Goal: Check status: Check status

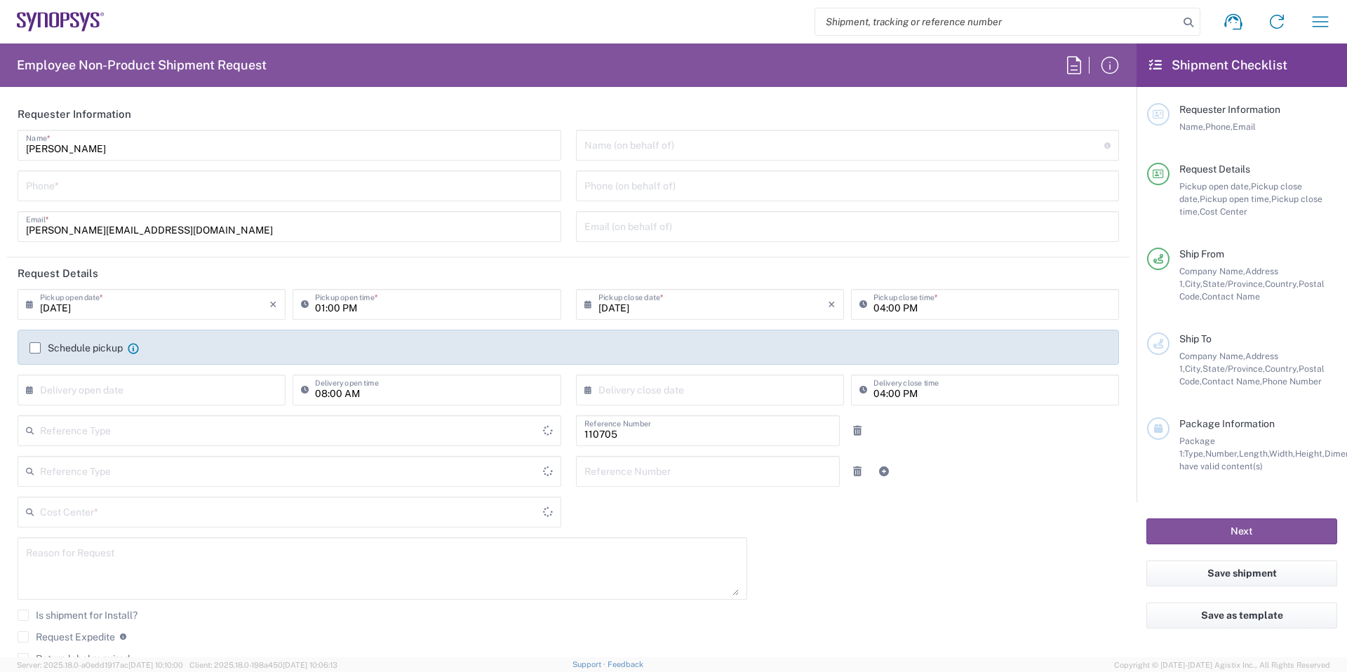
type input "Department"
type input "CA02, CIO, IT ESS21 110705"
type input "Delivered at Place"
type input "[GEOGRAPHIC_DATA]"
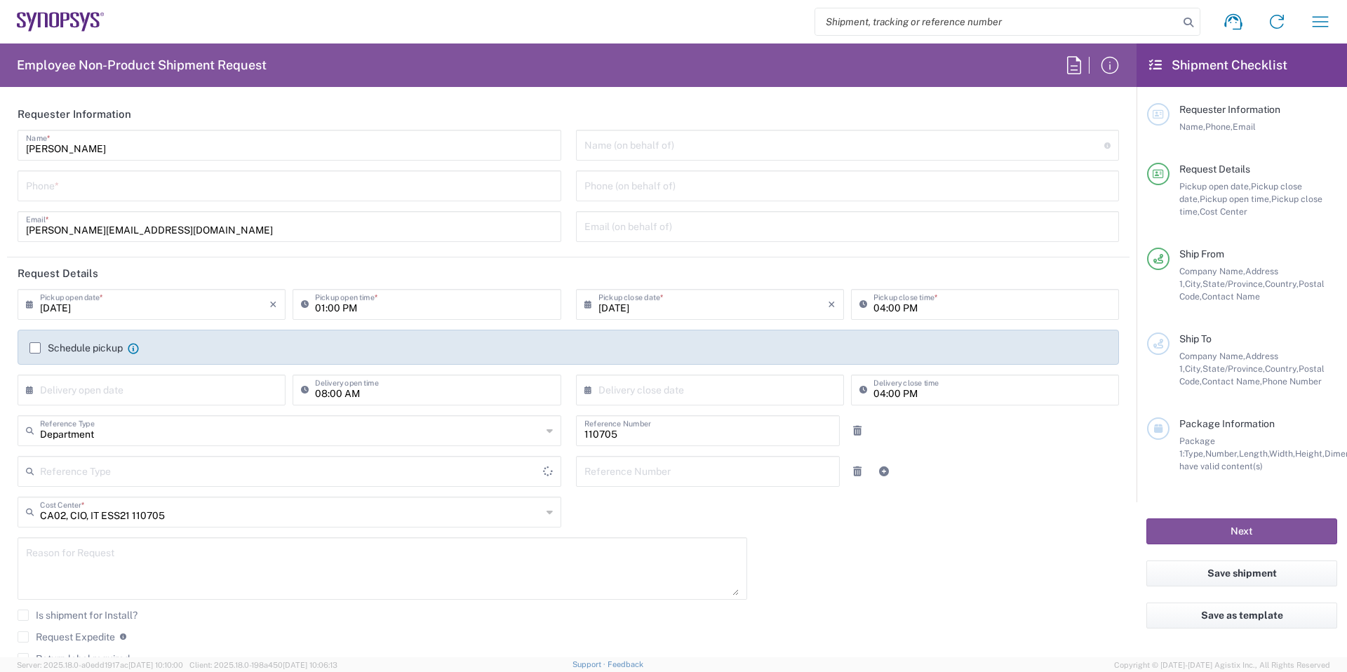
type input "[GEOGRAPHIC_DATA]"
click at [1321, 10] on button "button" at bounding box center [1321, 22] width 34 height 34
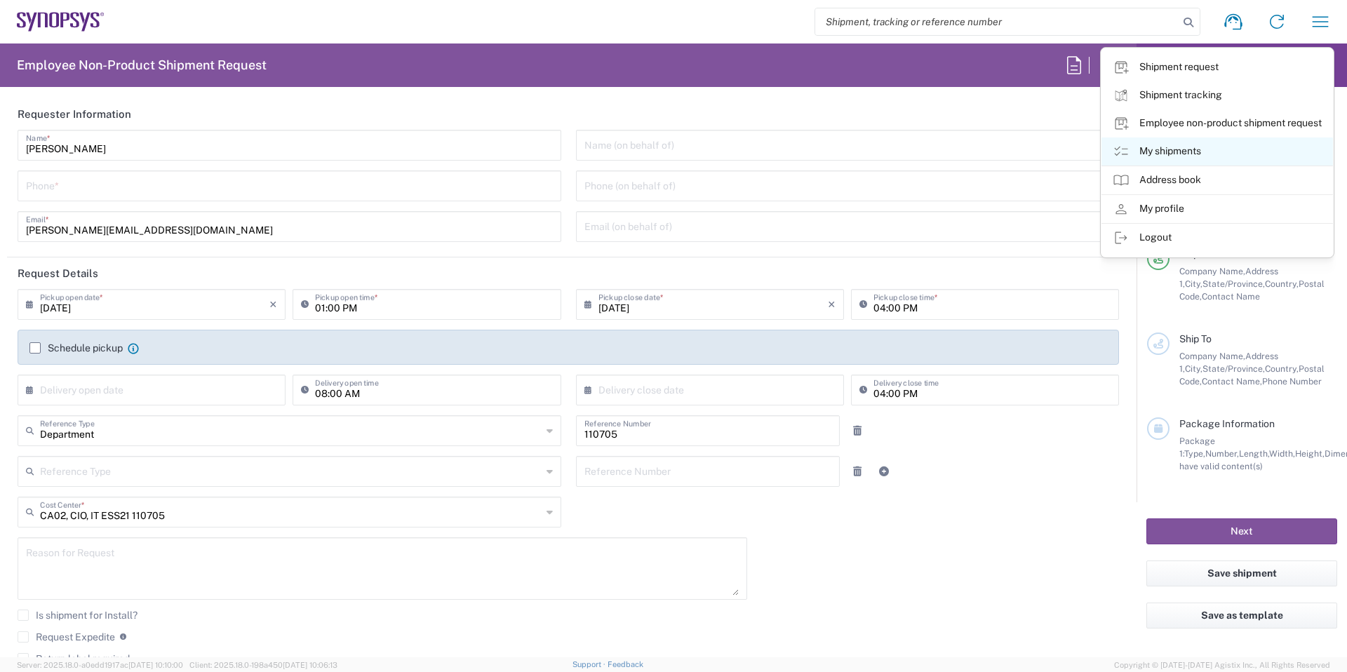
click at [1190, 152] on link "My shipments" at bounding box center [1218, 152] width 232 height 28
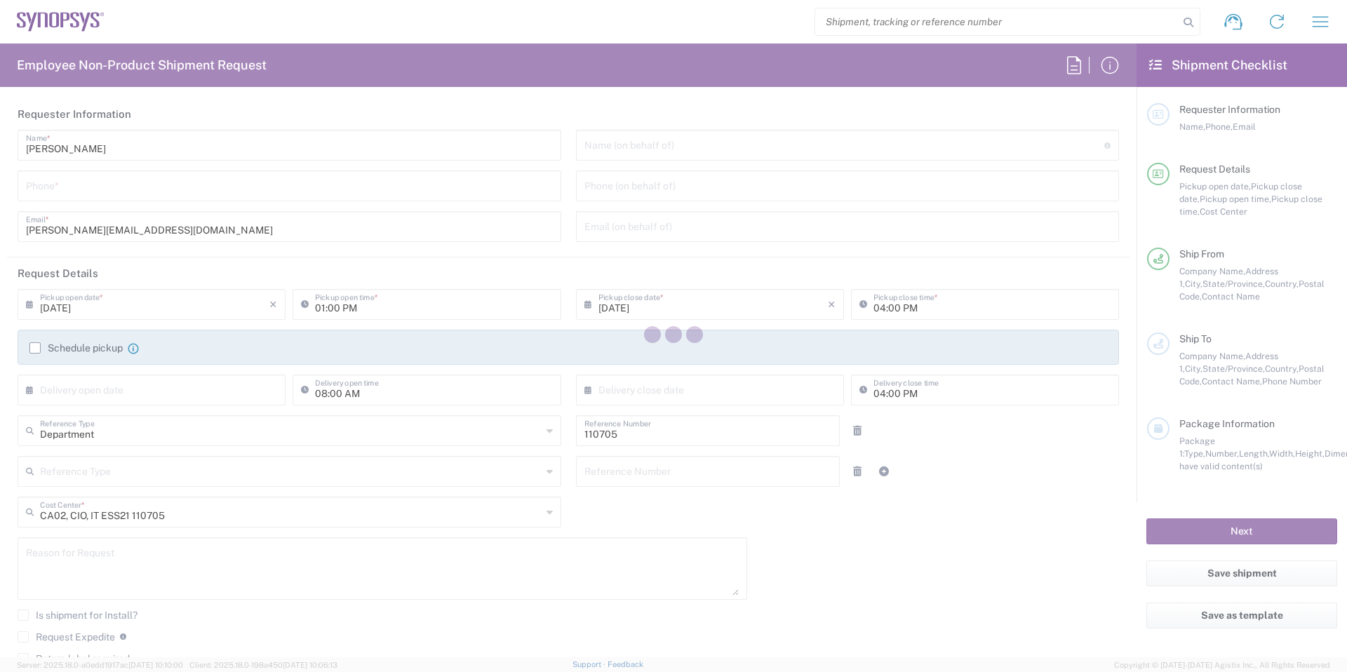
type input "Nepean CA09"
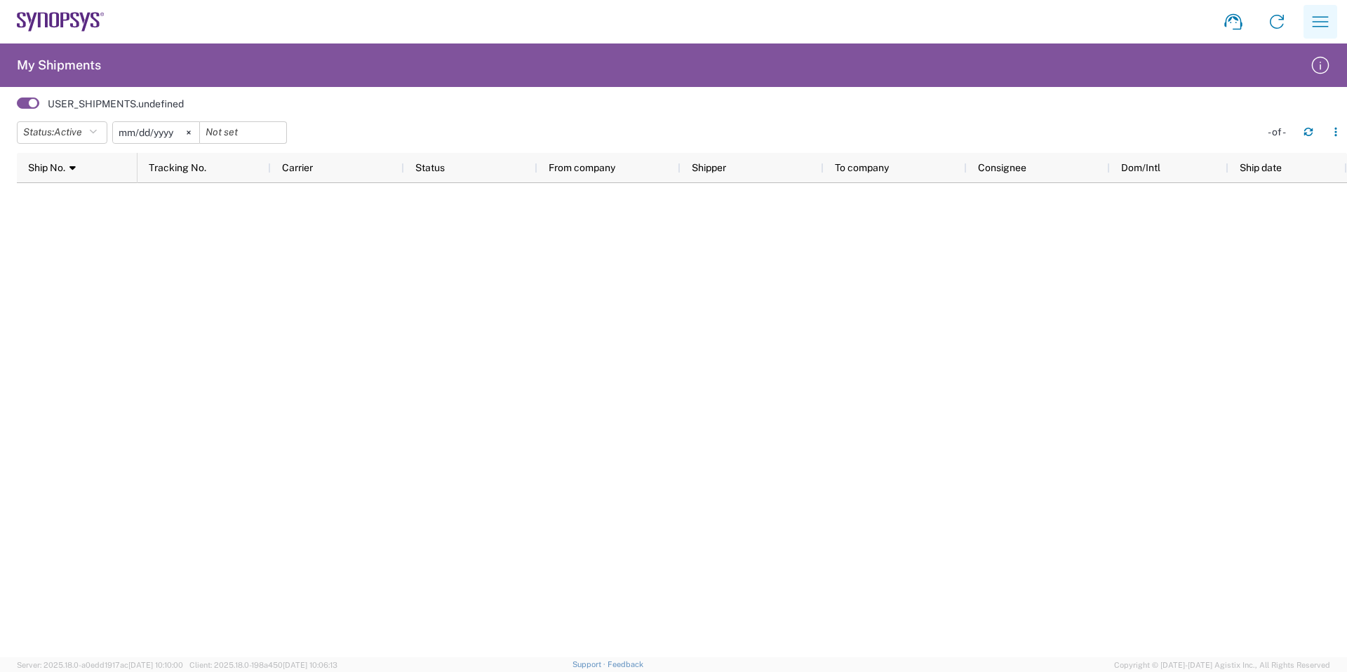
click at [1314, 22] on icon "button" at bounding box center [1321, 22] width 22 height 22
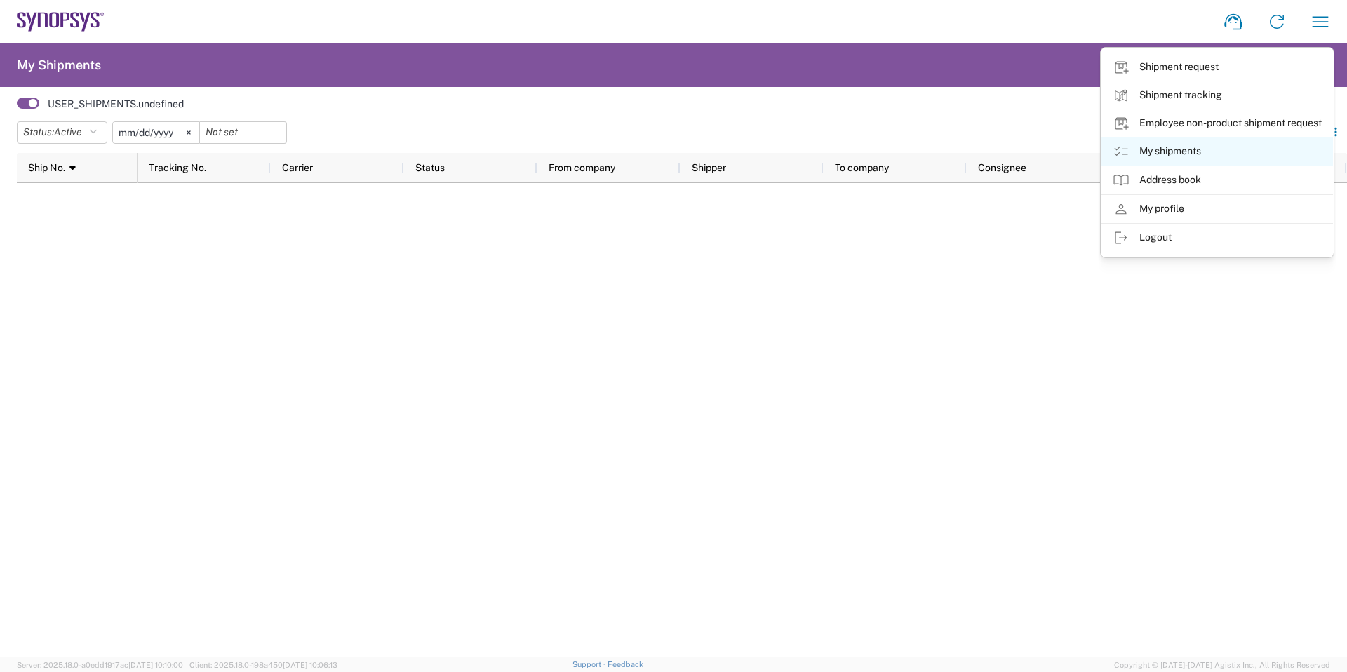
click at [1129, 154] on link "My shipments" at bounding box center [1218, 152] width 232 height 28
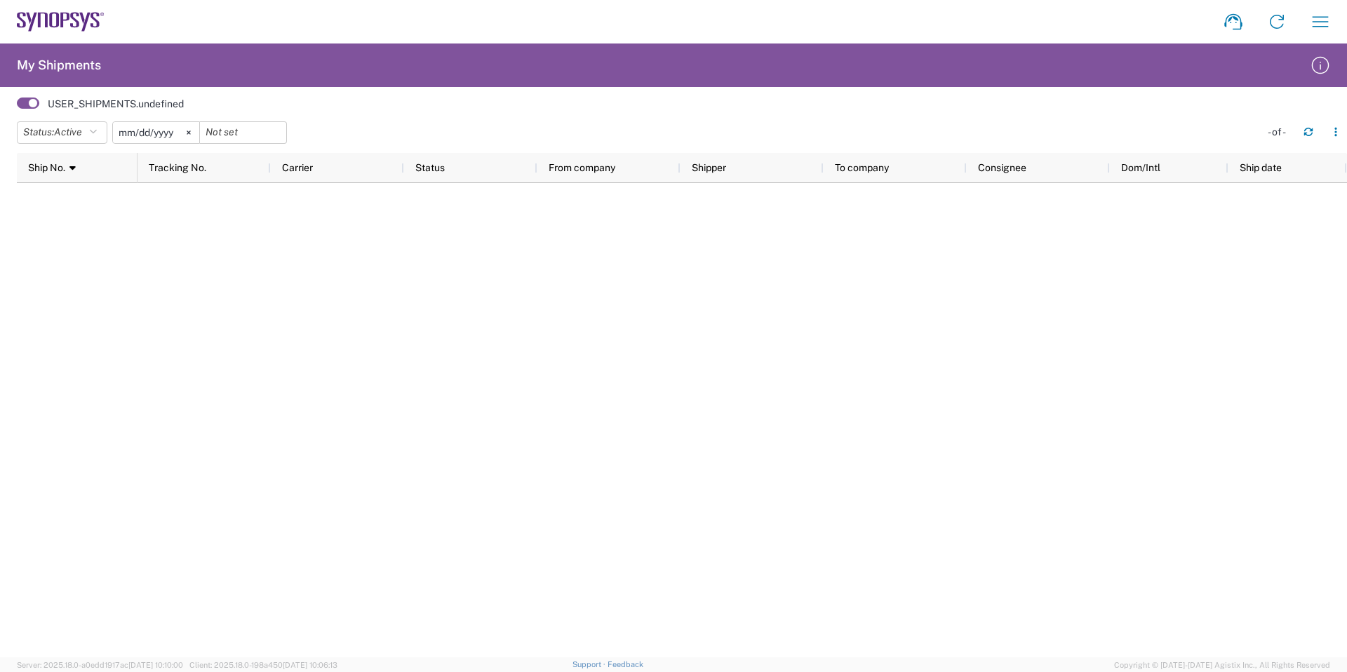
click at [36, 104] on span at bounding box center [28, 103] width 22 height 11
click at [17, 107] on input "checkbox" at bounding box center [17, 107] width 0 height 0
click at [38, 105] on span at bounding box center [28, 103] width 22 height 11
click at [17, 107] on input "checkbox" at bounding box center [17, 107] width 0 height 0
click at [197, 135] on svg-icon at bounding box center [188, 132] width 21 height 21
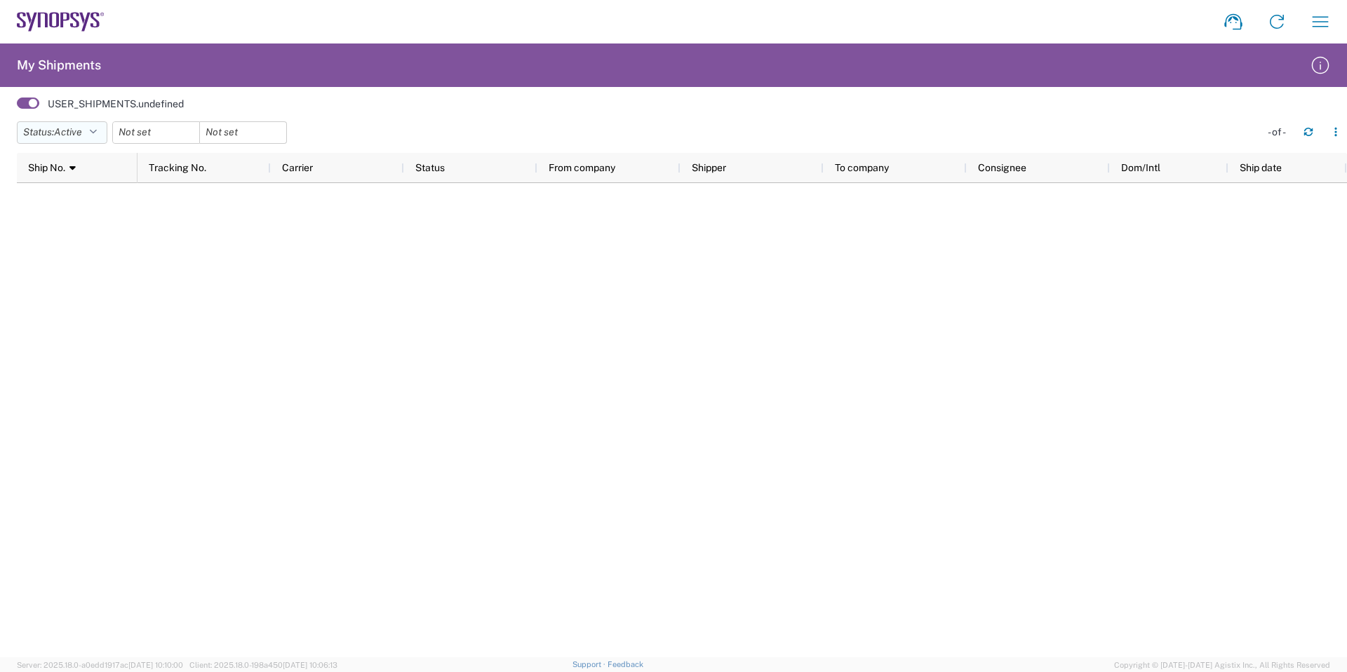
click at [90, 138] on button "Status: Active" at bounding box center [62, 132] width 91 height 22
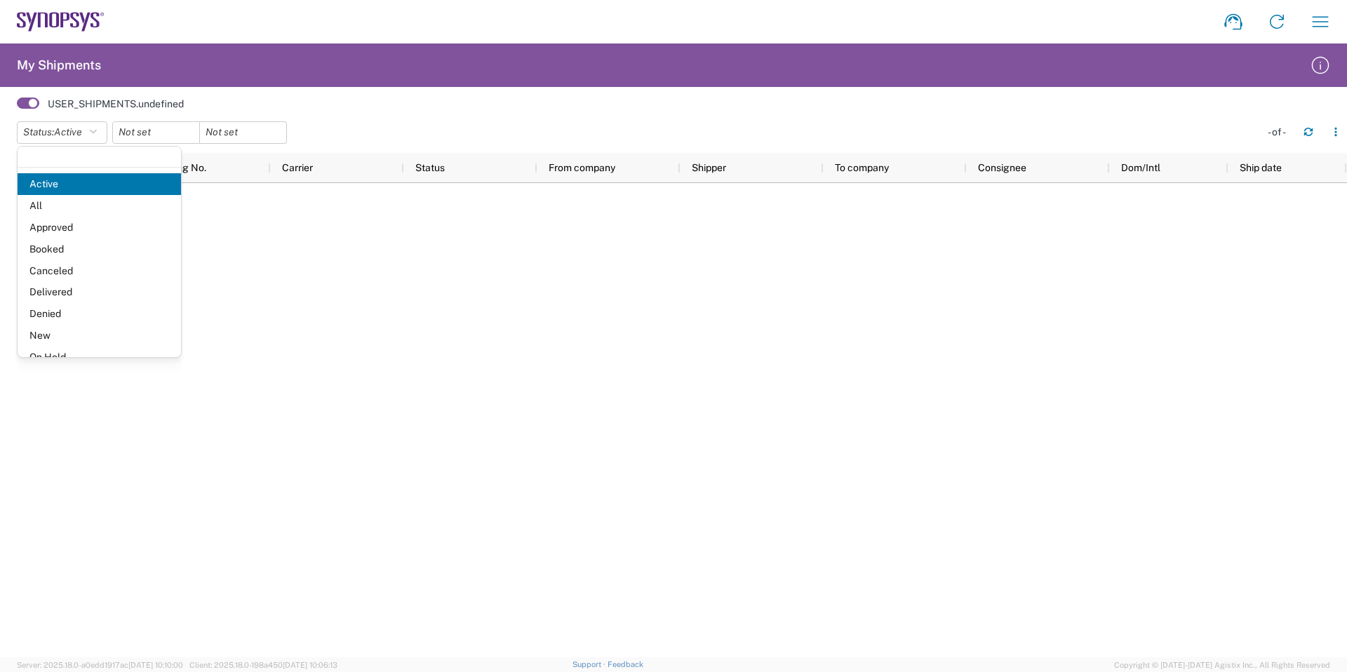
click at [340, 291] on div at bounding box center [743, 420] width 1210 height 474
